Goal: Download file/media

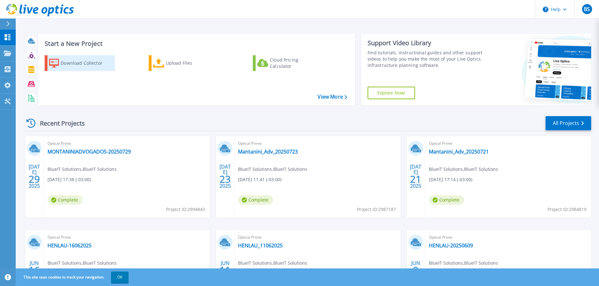
click at [62, 64] on div "Download Collector" at bounding box center [86, 63] width 50 height 13
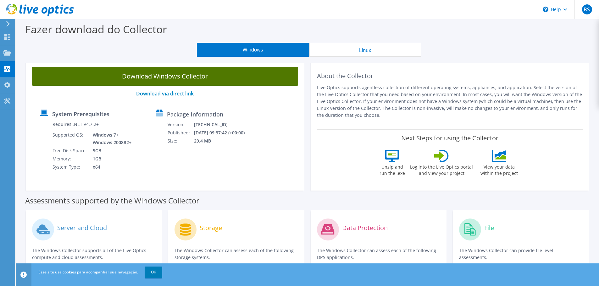
click at [143, 75] on link "Download Windows Collector" at bounding box center [165, 76] width 266 height 19
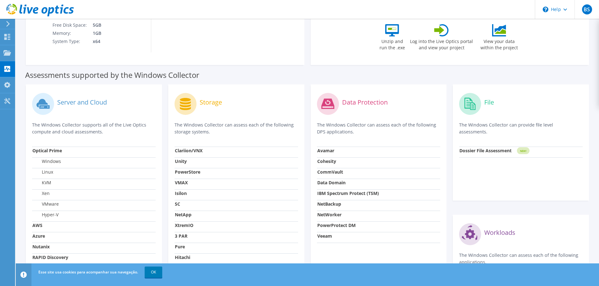
scroll to position [203, 0]
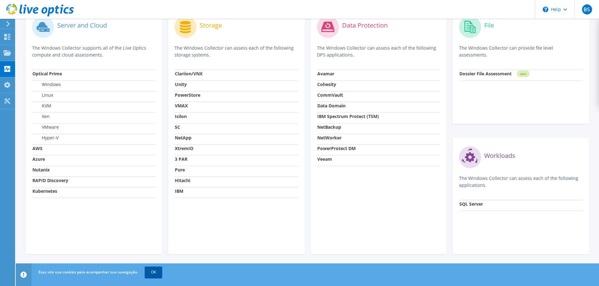
click at [152, 273] on link "OK" at bounding box center [154, 272] width 18 height 11
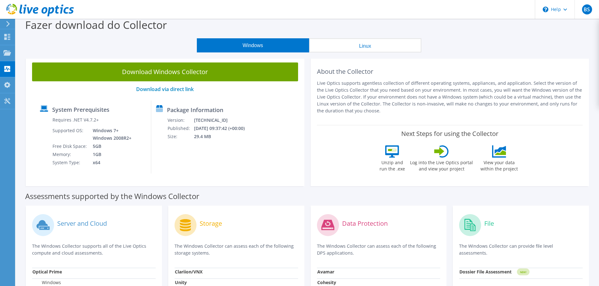
scroll to position [0, 0]
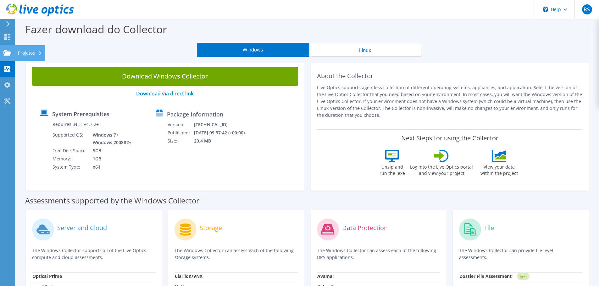
click at [30, 52] on div "Projetos" at bounding box center [30, 53] width 30 height 16
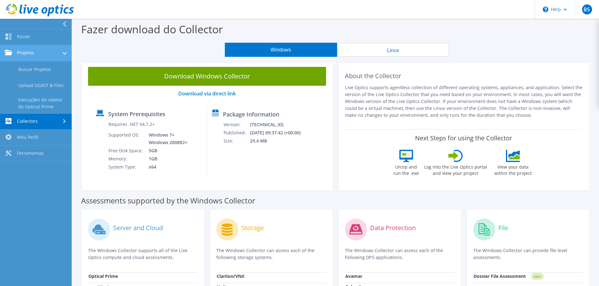
click at [42, 52] on link "Projetos" at bounding box center [36, 53] width 72 height 16
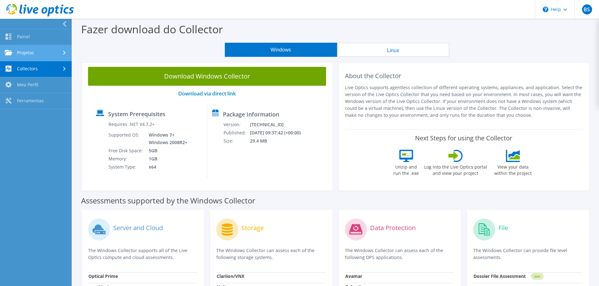
click at [42, 52] on link "Projetos" at bounding box center [36, 53] width 72 height 16
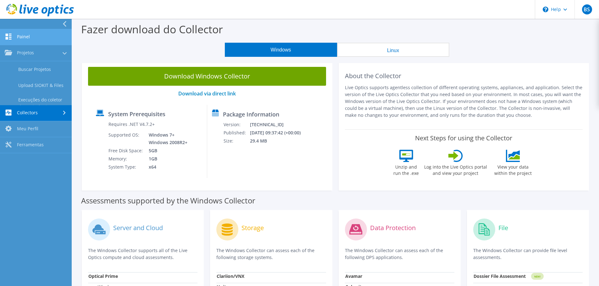
click at [24, 36] on link "Painel" at bounding box center [36, 37] width 72 height 16
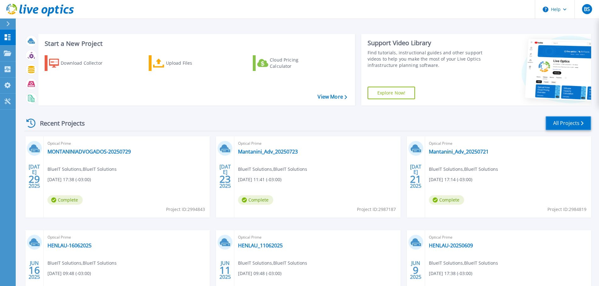
click at [560, 126] on link "All Projects" at bounding box center [568, 123] width 46 height 14
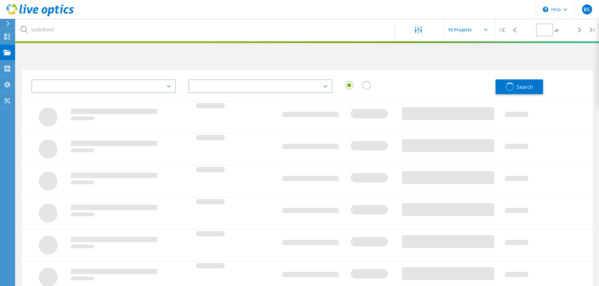
type input "1"
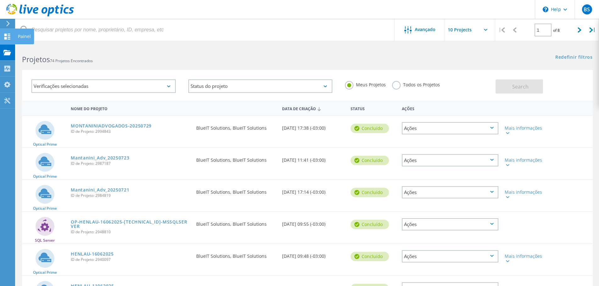
click at [17, 36] on div "Painel" at bounding box center [24, 37] width 19 height 16
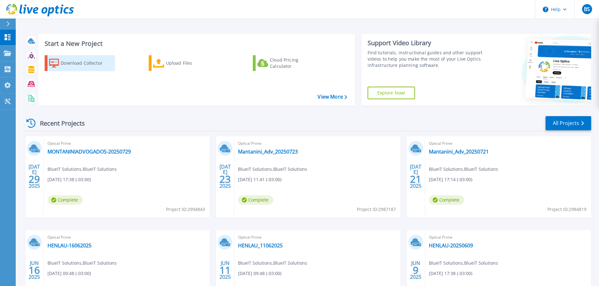
click at [84, 62] on div "Download Collector" at bounding box center [86, 63] width 50 height 13
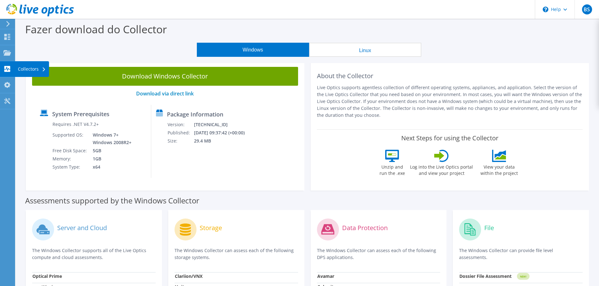
click at [30, 69] on div "Collectors" at bounding box center [32, 69] width 34 height 16
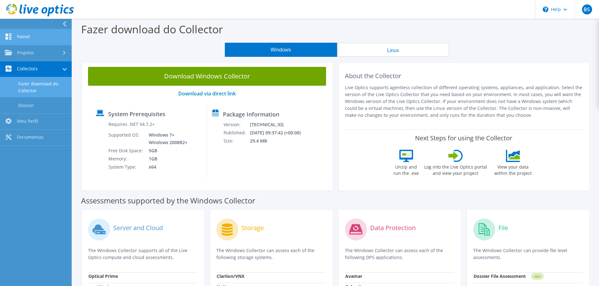
click at [28, 35] on link "Painel" at bounding box center [36, 37] width 72 height 16
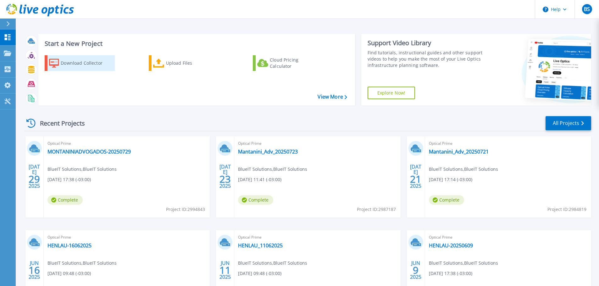
click at [80, 65] on div "Download Collector" at bounding box center [86, 63] width 50 height 13
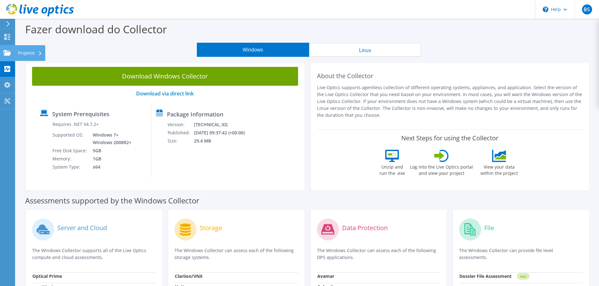
click at [5, 51] on use at bounding box center [7, 52] width 8 height 5
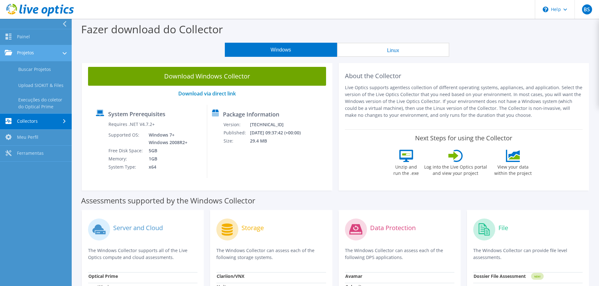
click at [28, 53] on link "Projetos" at bounding box center [36, 53] width 72 height 16
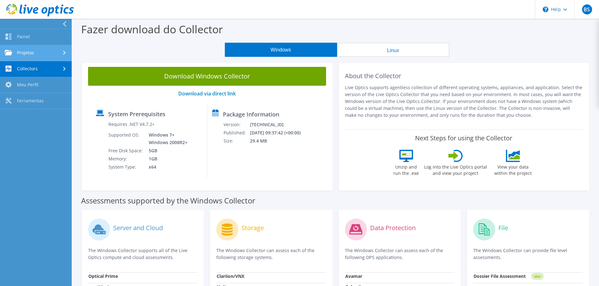
click at [28, 53] on link "Projetos" at bounding box center [36, 53] width 72 height 16
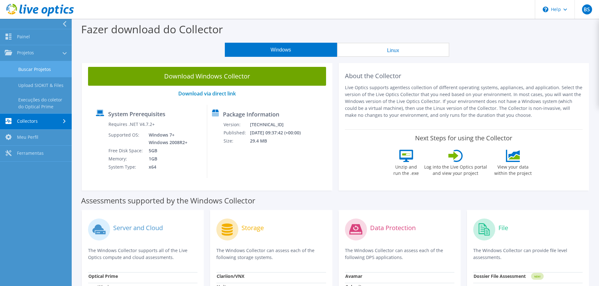
click at [47, 68] on link "Buscar Projetos" at bounding box center [36, 69] width 72 height 16
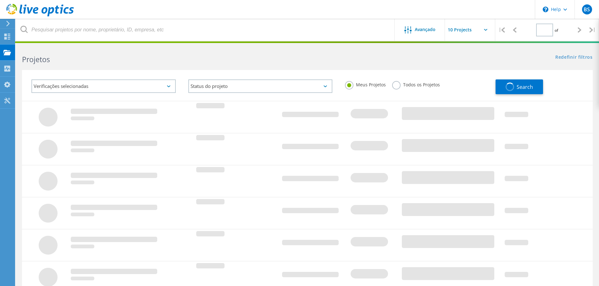
type input "1"
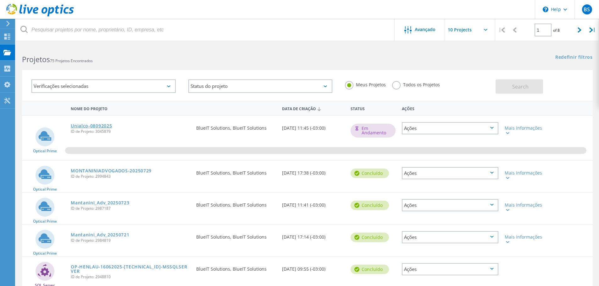
click at [77, 125] on link "Unialco-08092025" at bounding box center [91, 126] width 41 height 4
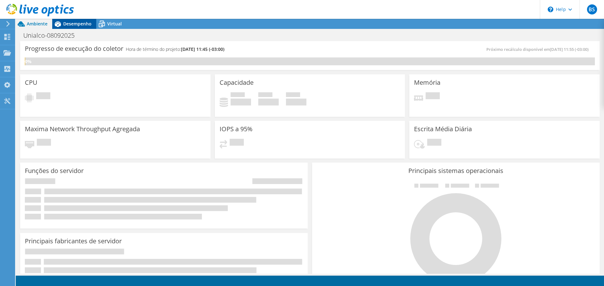
click at [68, 21] on span "Desempenho" at bounding box center [77, 24] width 28 height 6
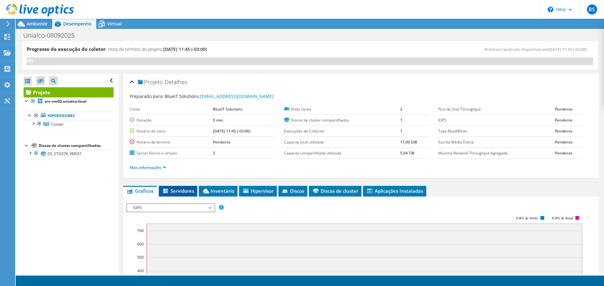
click at [172, 191] on span "Servidores" at bounding box center [178, 191] width 32 height 6
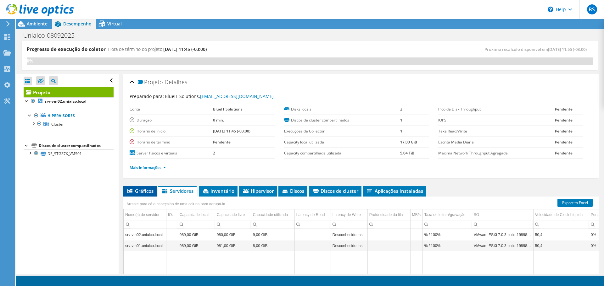
click at [143, 190] on span "Gráficos" at bounding box center [139, 191] width 27 height 6
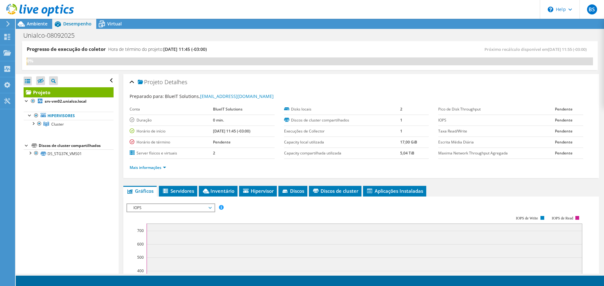
click at [58, 202] on div "Abrir Todos Fechar Todos Ocultar nós excluídos Filtro de árvore do projeto" at bounding box center [67, 174] width 102 height 200
